Goal: Task Accomplishment & Management: Complete application form

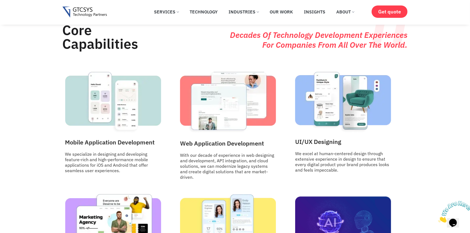
scroll to position [713, 0]
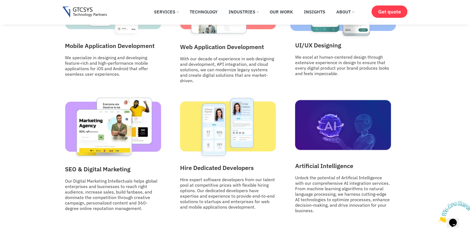
drag, startPoint x: 286, startPoint y: 35, endPoint x: 297, endPoint y: 26, distance: 14.4
click at [289, 33] on div "Web Application Development​ With our decade of experience in web designing and…" at bounding box center [234, 29] width 115 height 114
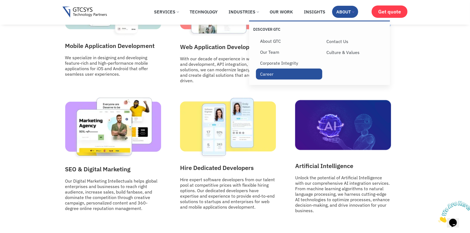
click at [262, 72] on link "Career" at bounding box center [289, 74] width 66 height 11
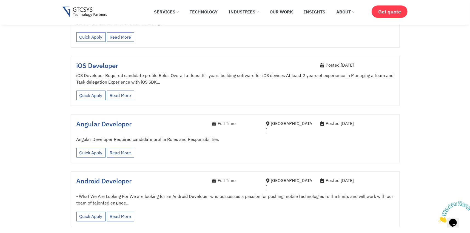
scroll to position [603, 0]
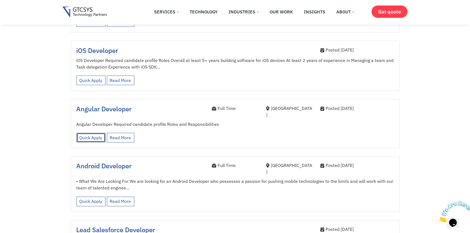
click at [84, 133] on link "Quick Apply" at bounding box center [90, 138] width 29 height 10
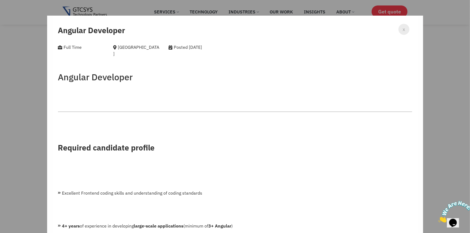
scroll to position [0, 0]
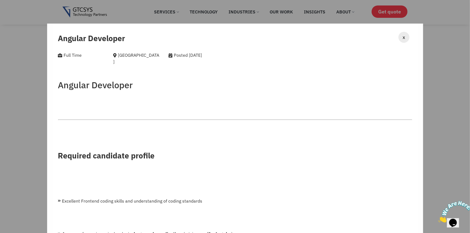
click at [403, 37] on span "x" at bounding box center [404, 36] width 2 height 7
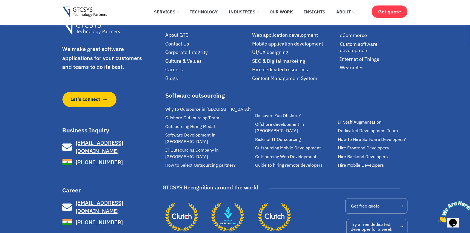
scroll to position [1144, 0]
